Goal: Transaction & Acquisition: Book appointment/travel/reservation

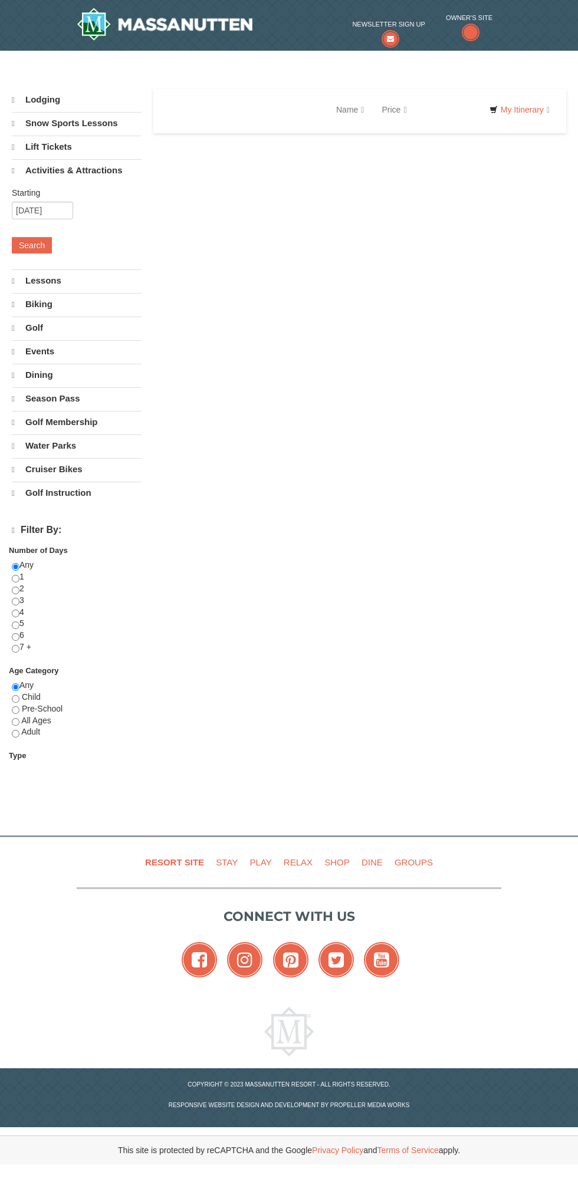
select select "10"
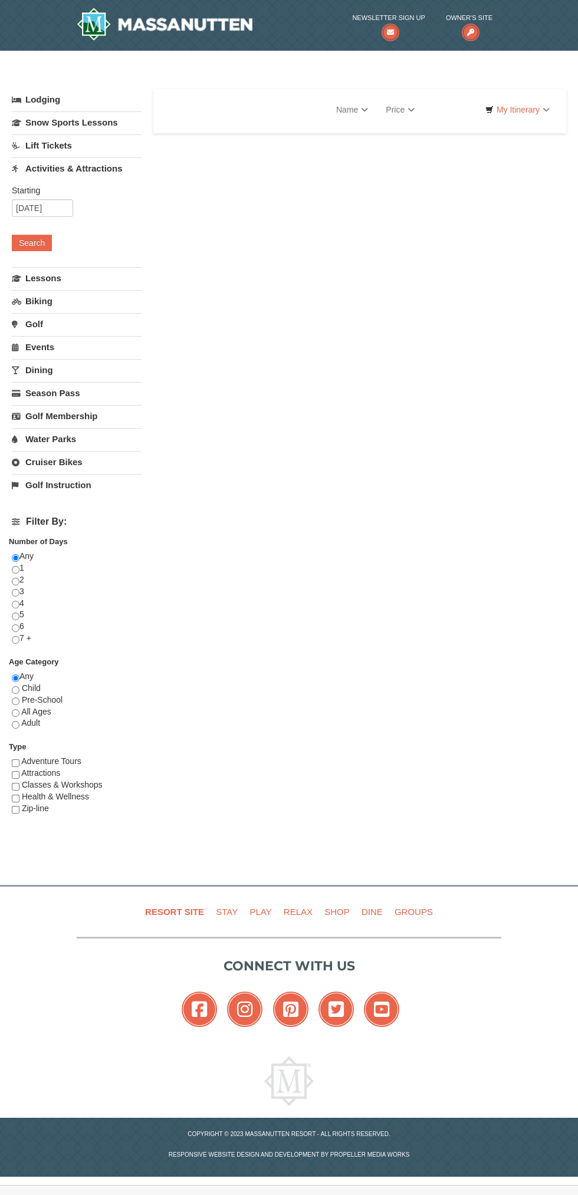
select select "10"
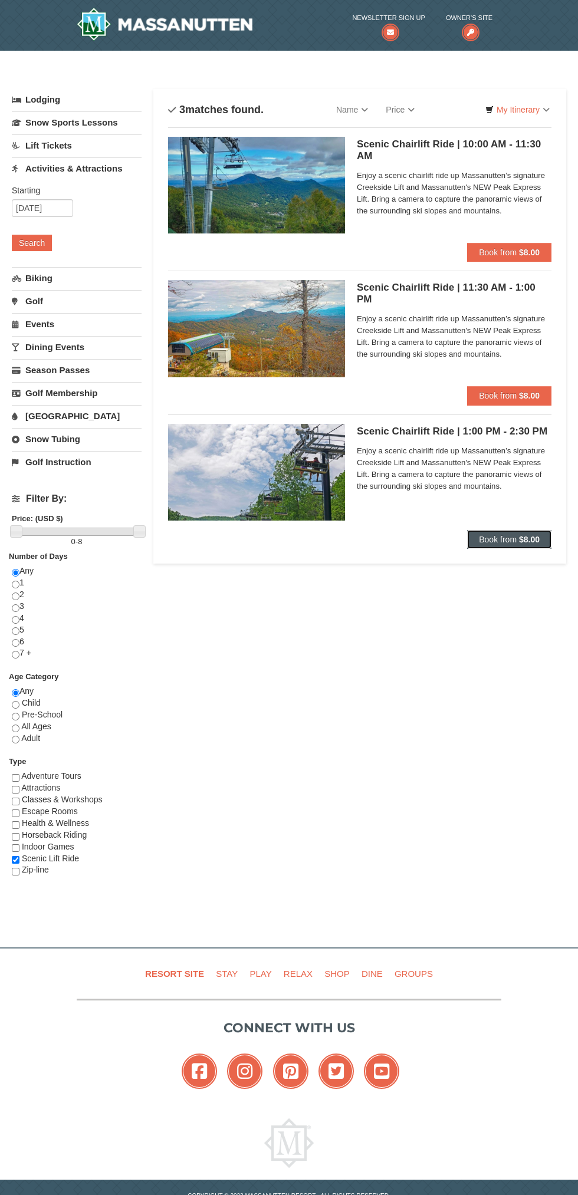
click at [493, 541] on span "Book from" at bounding box center [498, 539] width 38 height 9
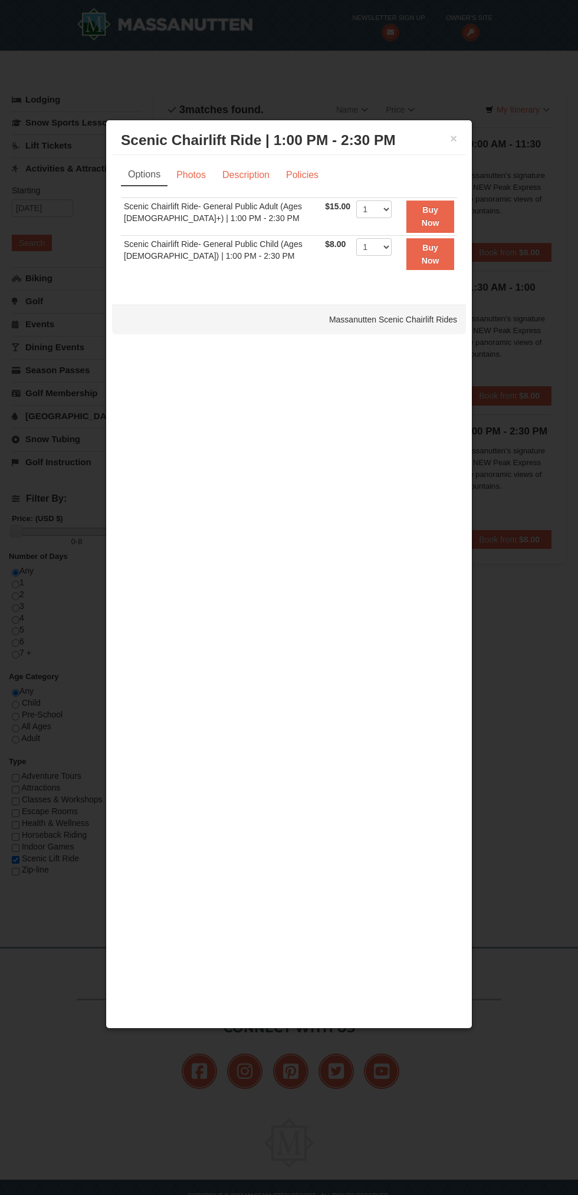
click at [459, 148] on div "× Scenic Chairlift Ride | 1:00 PM - 2:30 PM Massanutten Scenic Chairlift Rides" at bounding box center [289, 140] width 354 height 29
click at [518, 855] on div at bounding box center [289, 597] width 578 height 1195
